Goal: Information Seeking & Learning: Stay updated

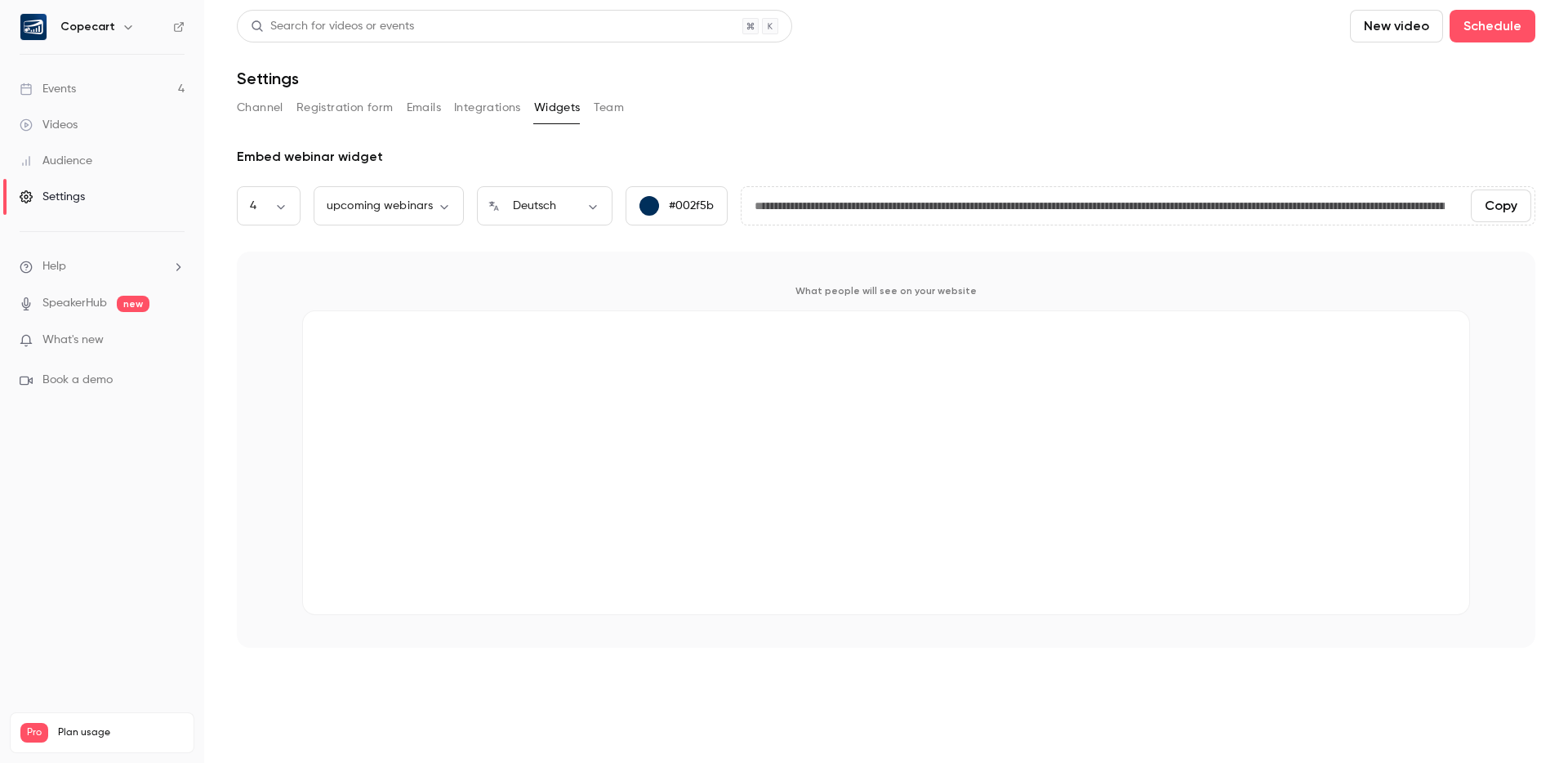
click at [115, 88] on link "Events 4" at bounding box center [102, 89] width 204 height 36
